Goal: Task Accomplishment & Management: Use online tool/utility

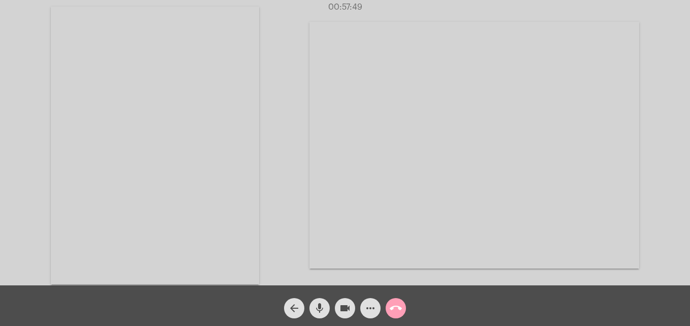
click at [397, 307] on mat-icon "call_end" at bounding box center [396, 308] width 12 height 12
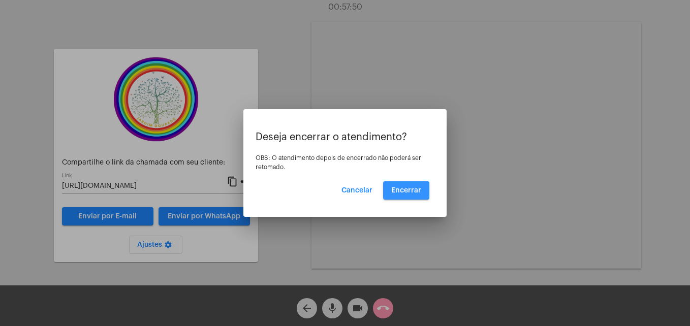
click at [415, 191] on span "Encerrar" at bounding box center [406, 190] width 30 height 7
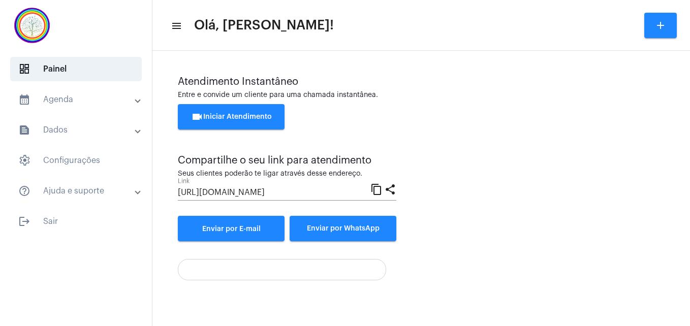
click at [224, 111] on button "videocam Iniciar Atendimento" at bounding box center [231, 116] width 107 height 25
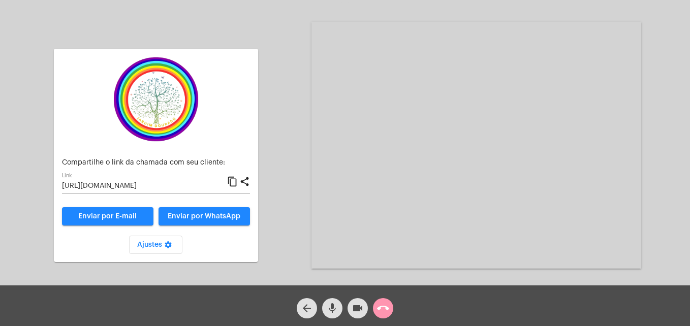
click at [232, 179] on mat-icon "content_copy" at bounding box center [232, 182] width 11 height 12
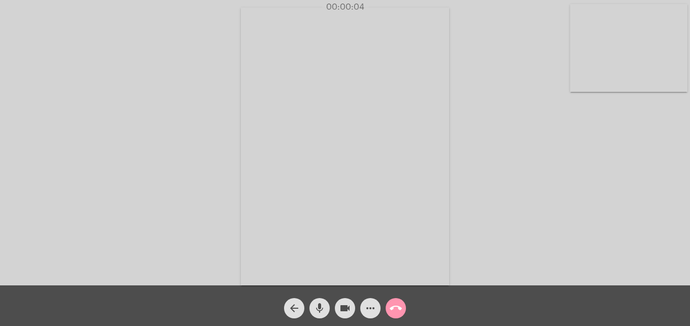
click at [588, 79] on video at bounding box center [628, 48] width 117 height 88
click at [269, 277] on video at bounding box center [437, 146] width 370 height 278
